Goal: Entertainment & Leisure: Consume media (video, audio)

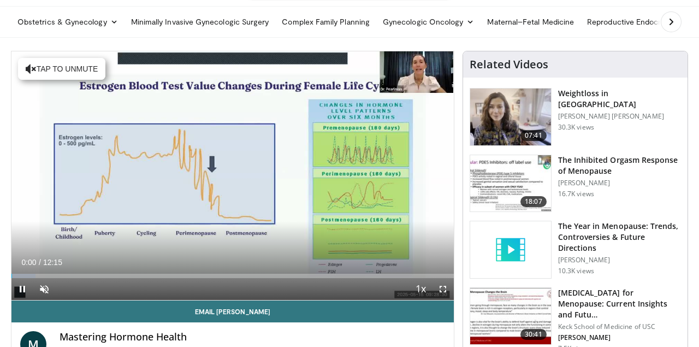
scroll to position [35, 0]
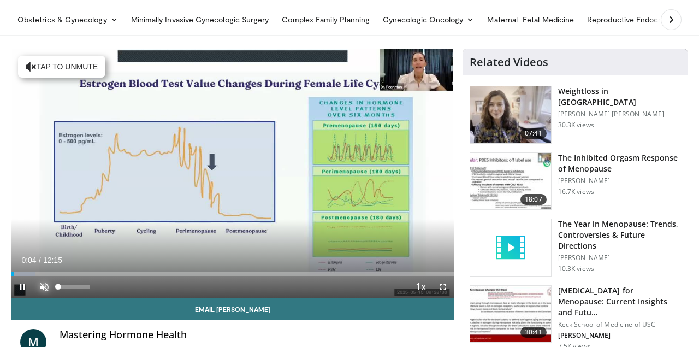
click at [42, 285] on span "Video Player" at bounding box center [44, 287] width 22 height 22
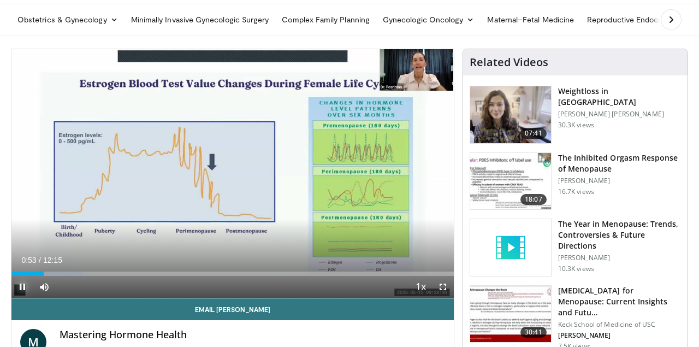
click at [20, 287] on span "Video Player" at bounding box center [22, 287] width 22 height 22
click at [21, 287] on span "Video Player" at bounding box center [22, 287] width 22 height 22
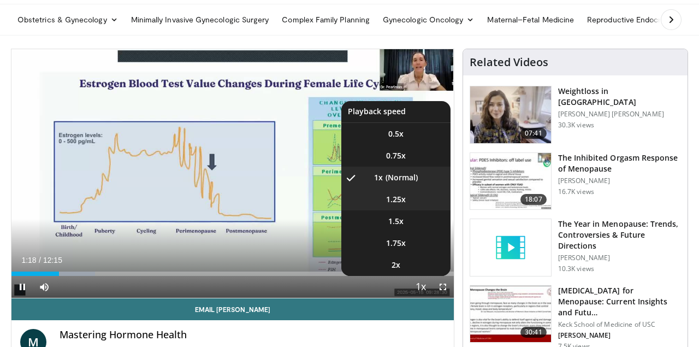
click at [392, 199] on span "1.25x" at bounding box center [396, 199] width 20 height 11
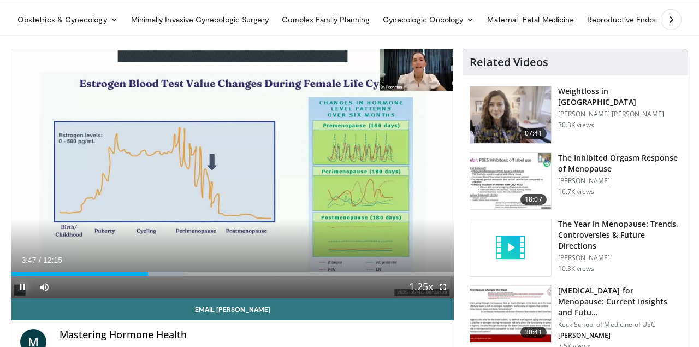
click at [20, 287] on span "Video Player" at bounding box center [22, 287] width 22 height 22
click at [22, 286] on span "Video Player" at bounding box center [22, 287] width 22 height 22
click at [22, 286] on video-js "**********" at bounding box center [232, 173] width 442 height 249
click at [19, 284] on span "Video Player" at bounding box center [22, 287] width 22 height 22
